Goal: Find contact information: Find contact information

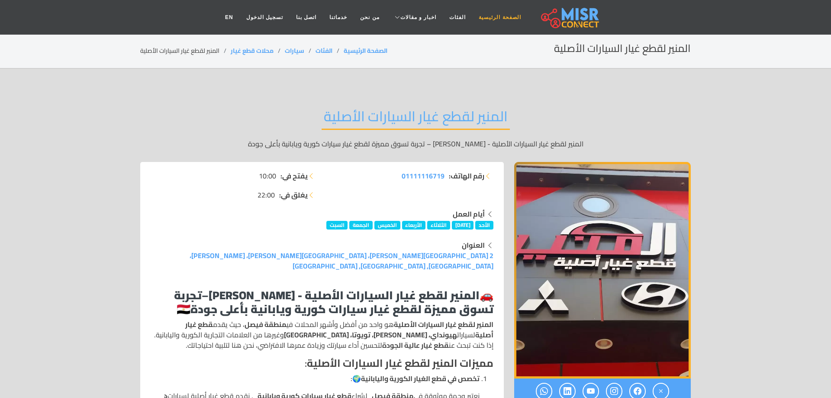
click at [503, 16] on link "الصفحة الرئيسية" at bounding box center [499, 17] width 55 height 16
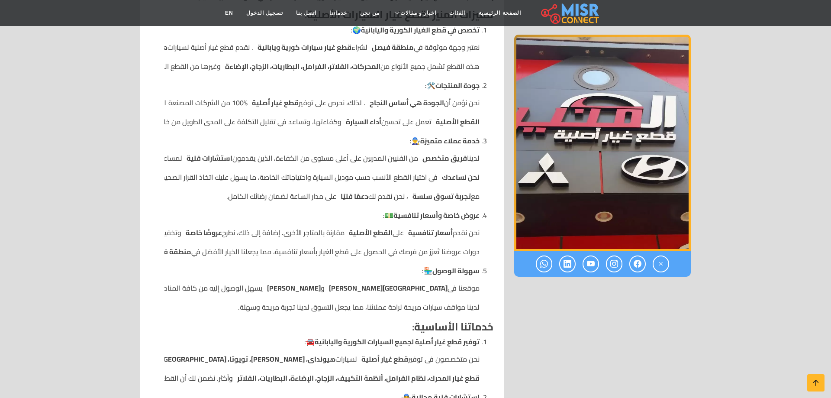
scroll to position [705, 0]
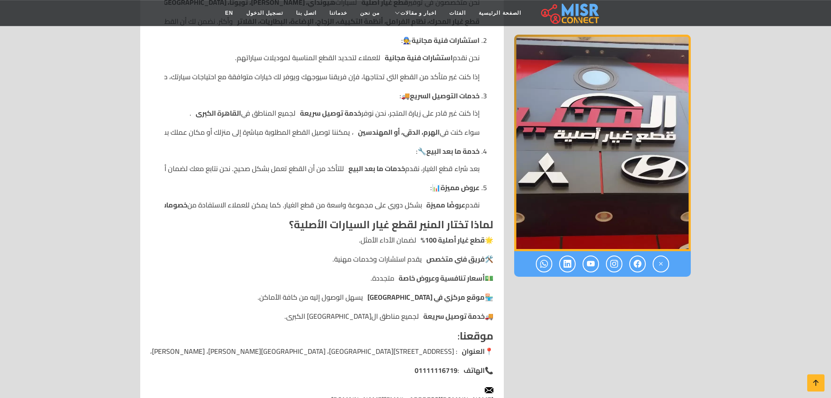
click at [428, 393] on span "msamir10.ms@gmail.com" at bounding box center [412, 399] width 162 height 13
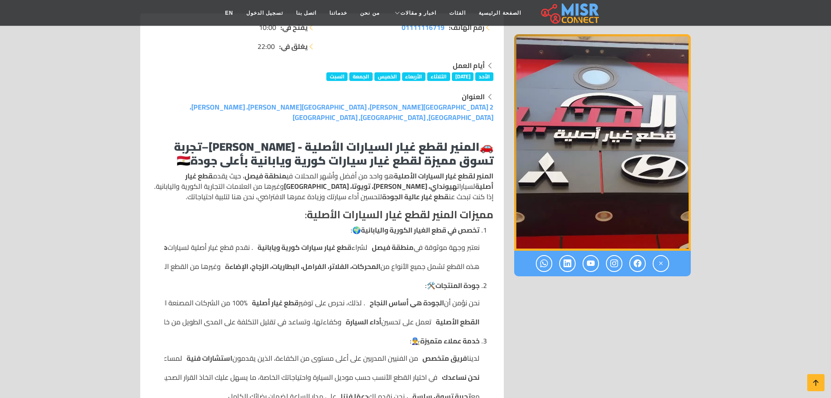
scroll to position [168, 0]
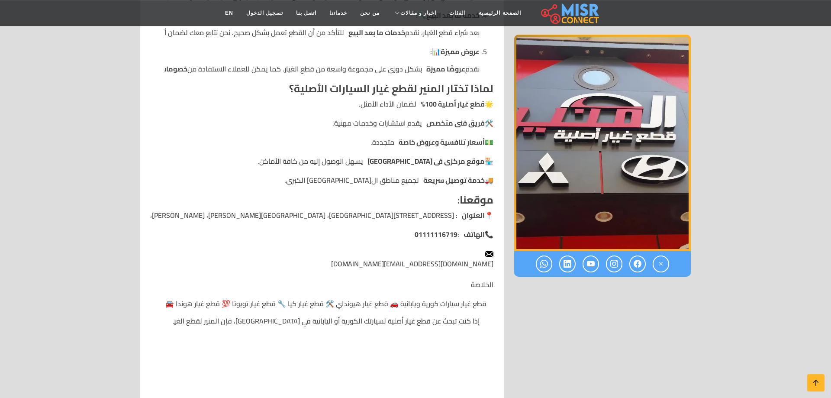
scroll to position [882, 0]
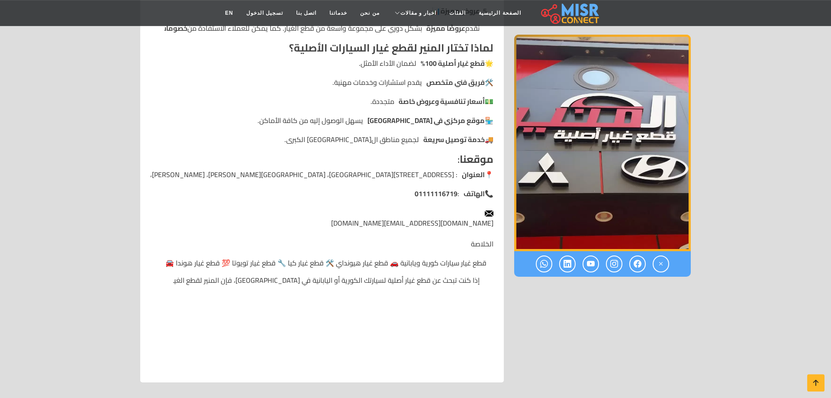
click at [416, 207] on li "msamir10.ms@gmail.com الخلاصة" at bounding box center [322, 228] width 343 height 42
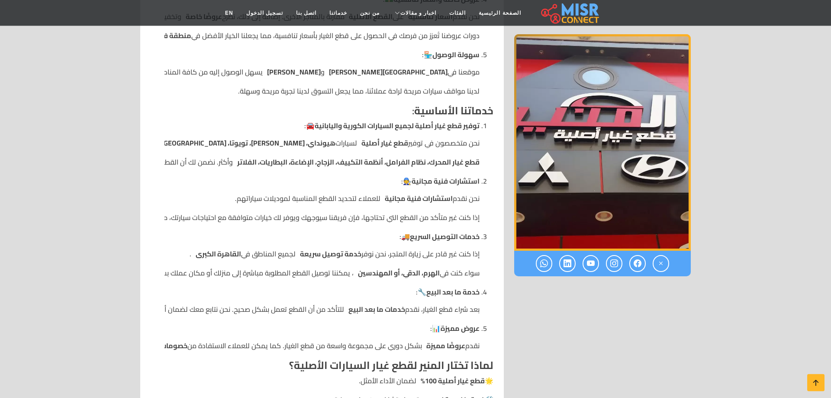
scroll to position [525, 0]
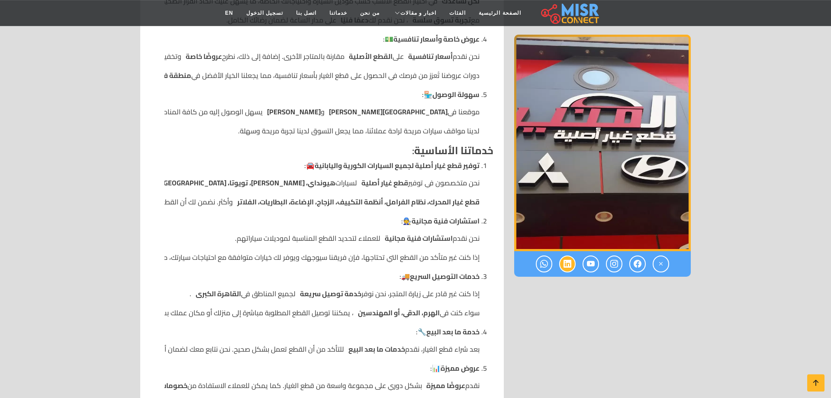
click at [566, 265] on icon at bounding box center [568, 264] width 8 height 14
